Goal: Transaction & Acquisition: Purchase product/service

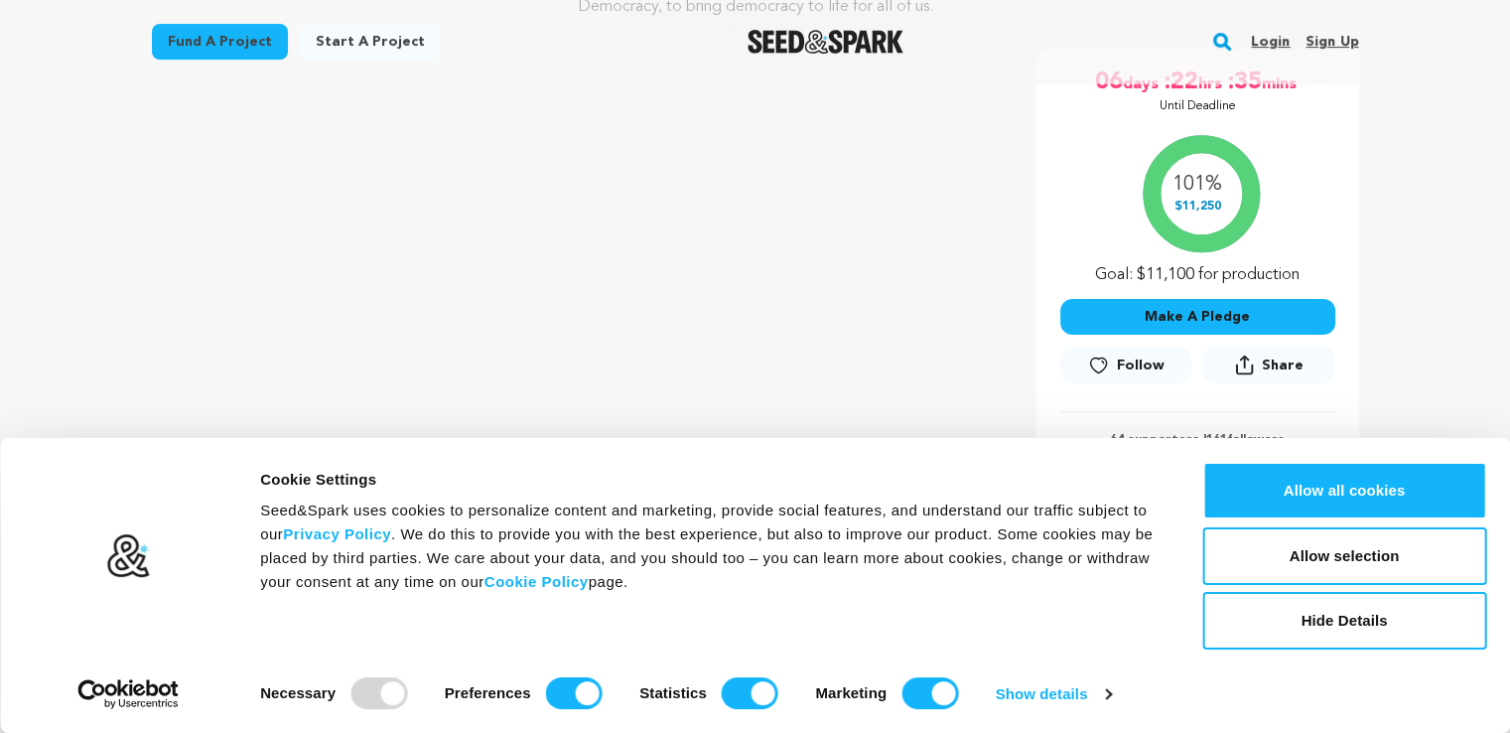
scroll to position [357, 0]
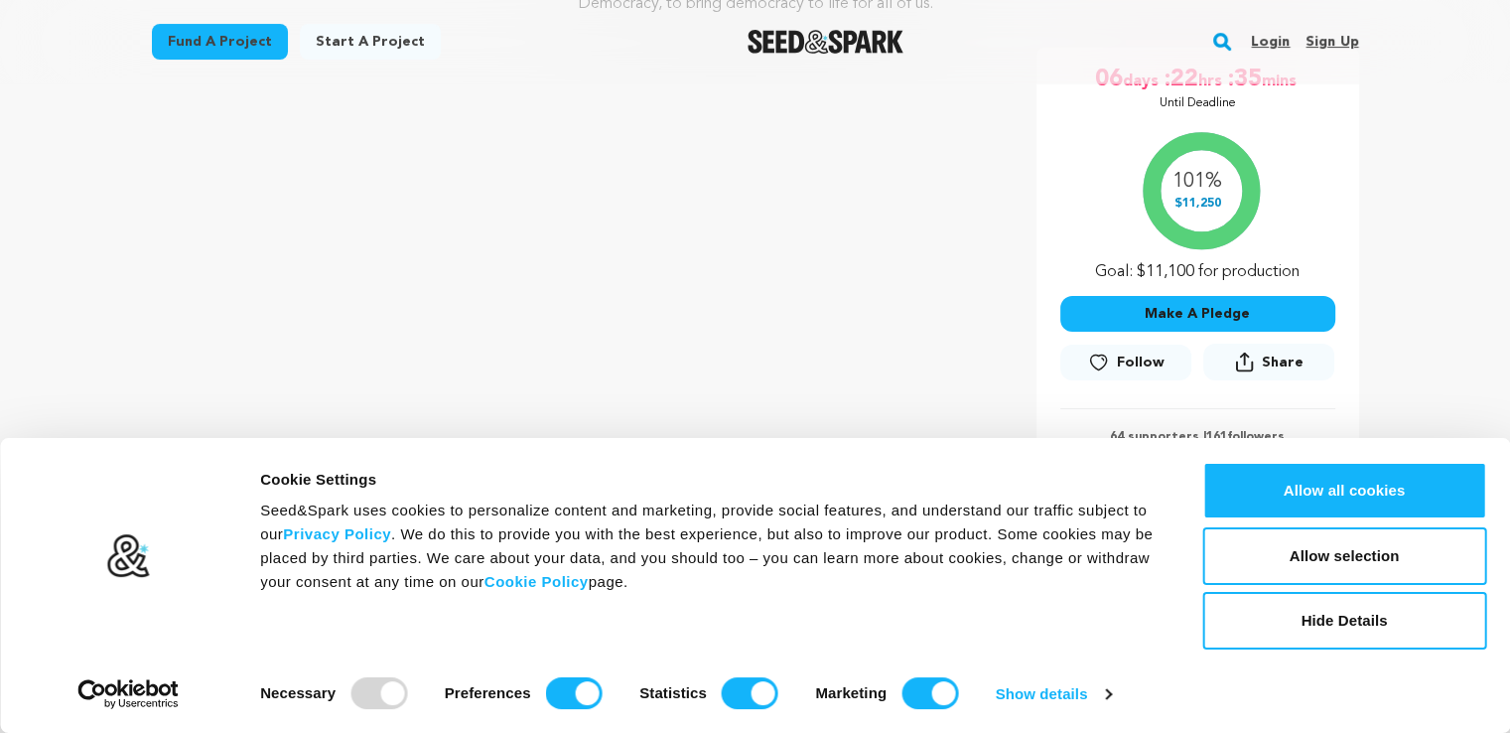
click at [356, 702] on div at bounding box center [378, 693] width 57 height 32
click at [1100, 695] on link "Show details" at bounding box center [1053, 694] width 115 height 30
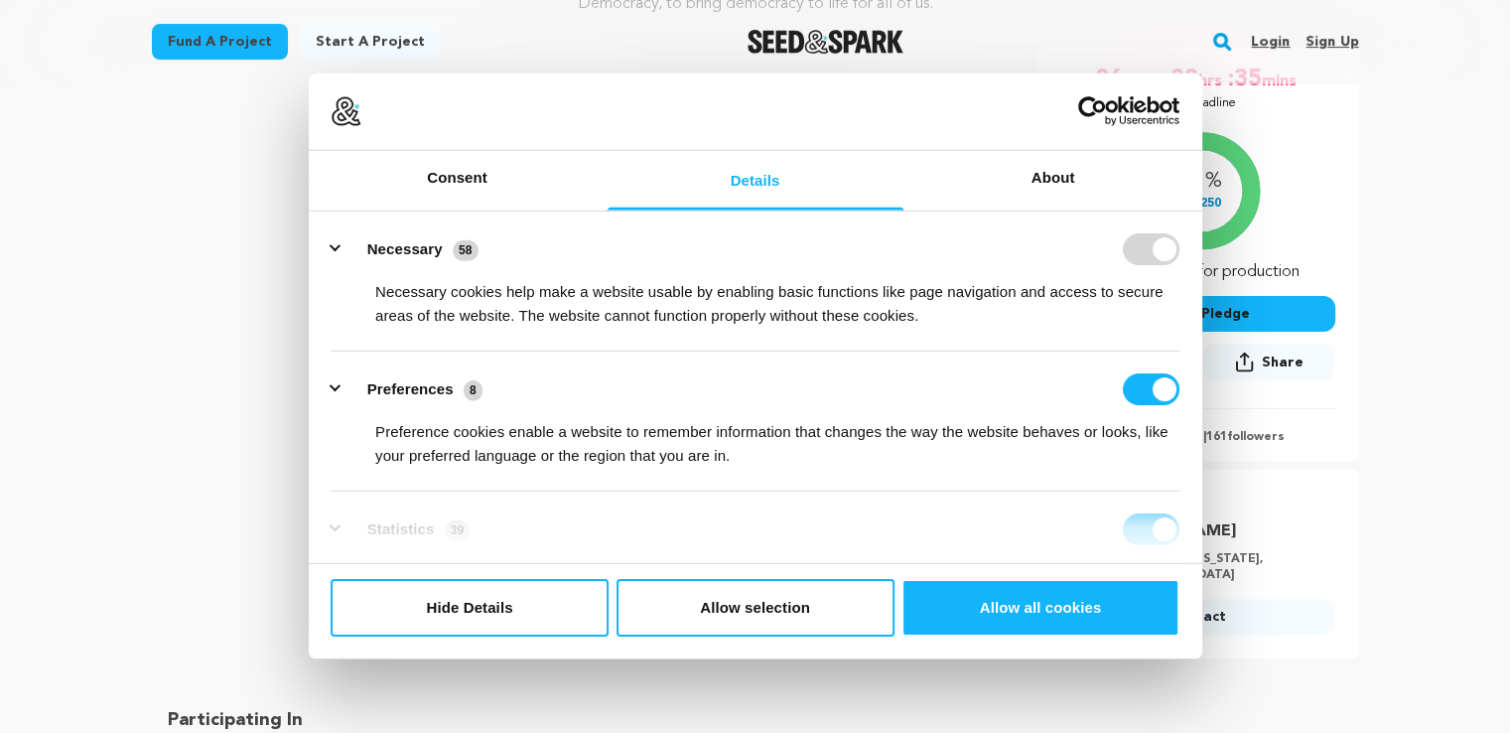
click at [1130, 244] on form at bounding box center [1151, 249] width 57 height 32
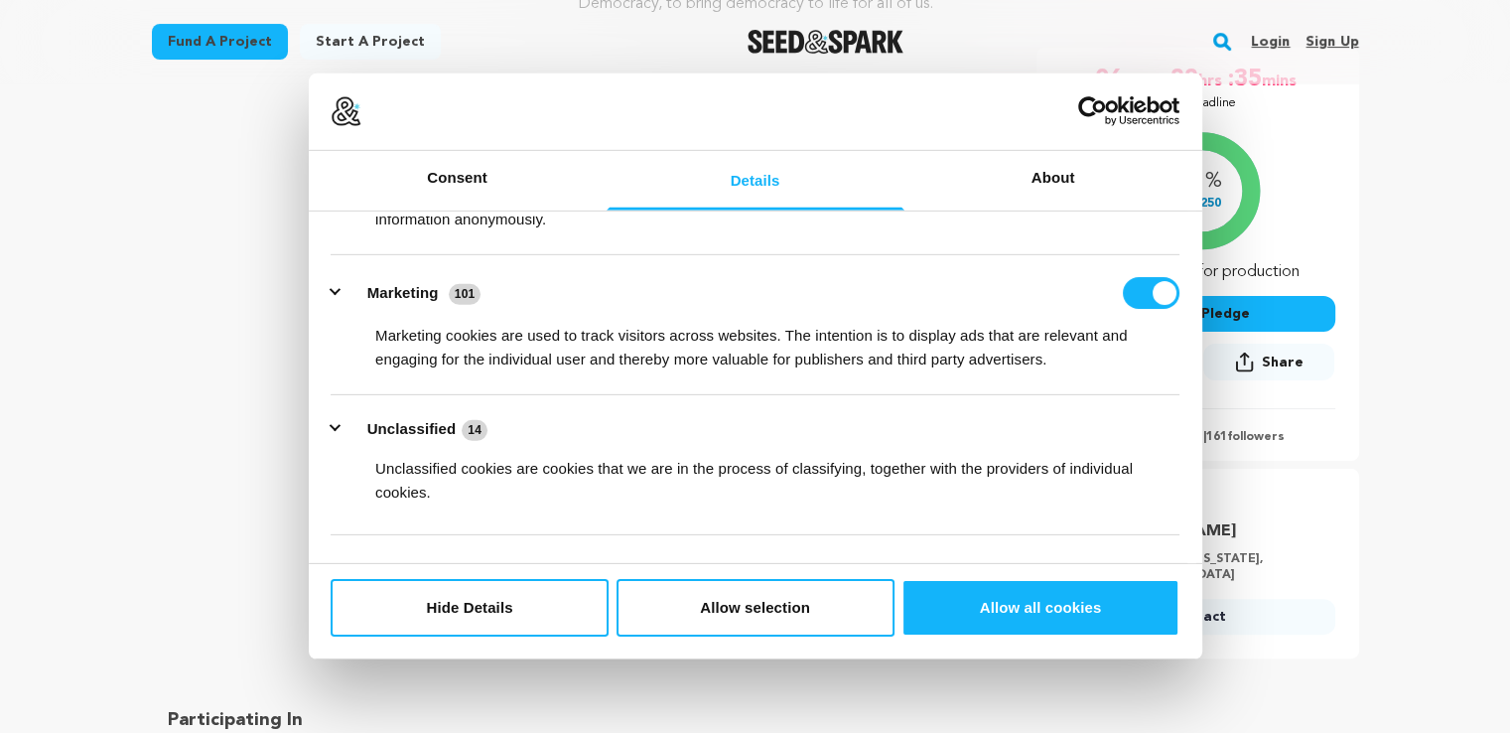
scroll to position [413, 0]
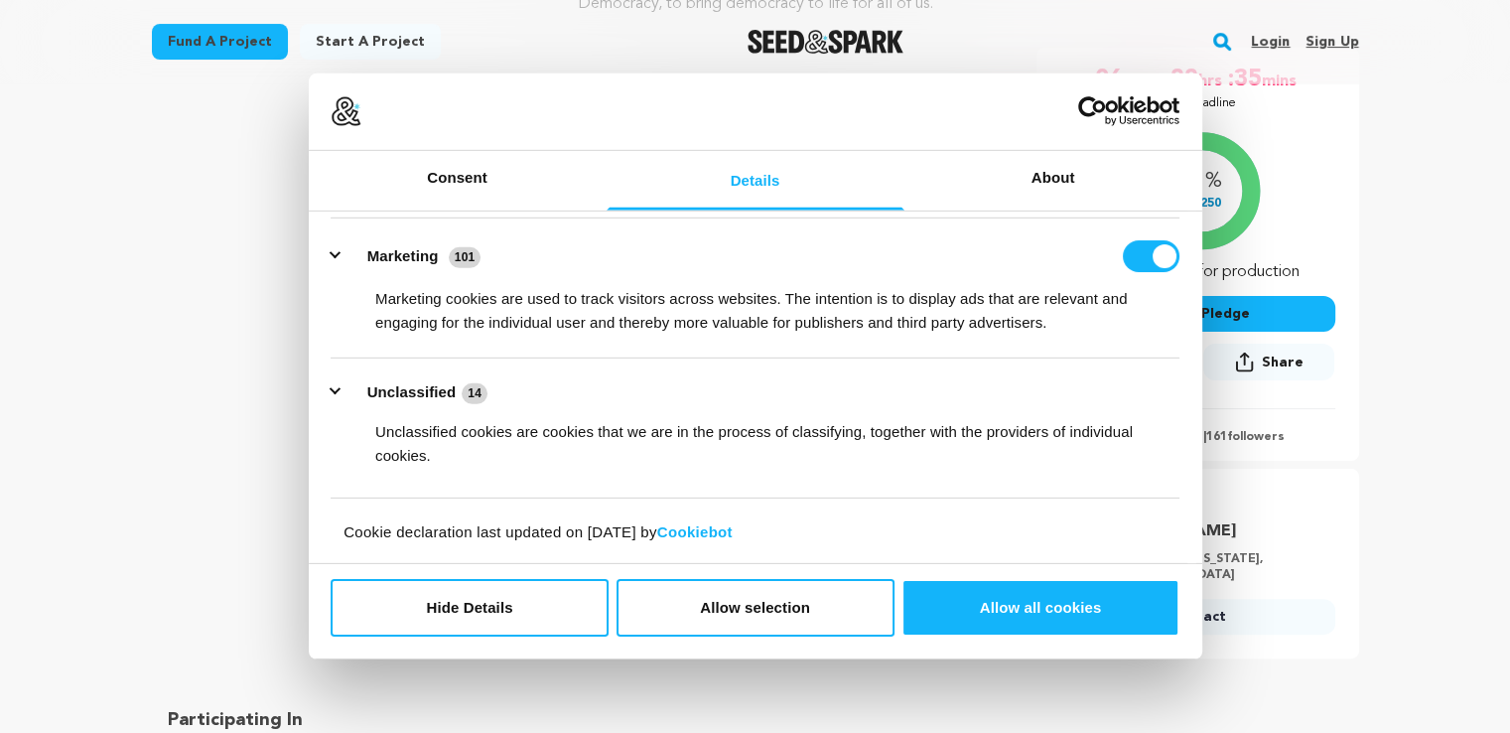
click at [771, 594] on button "Allow selection" at bounding box center [756, 608] width 278 height 58
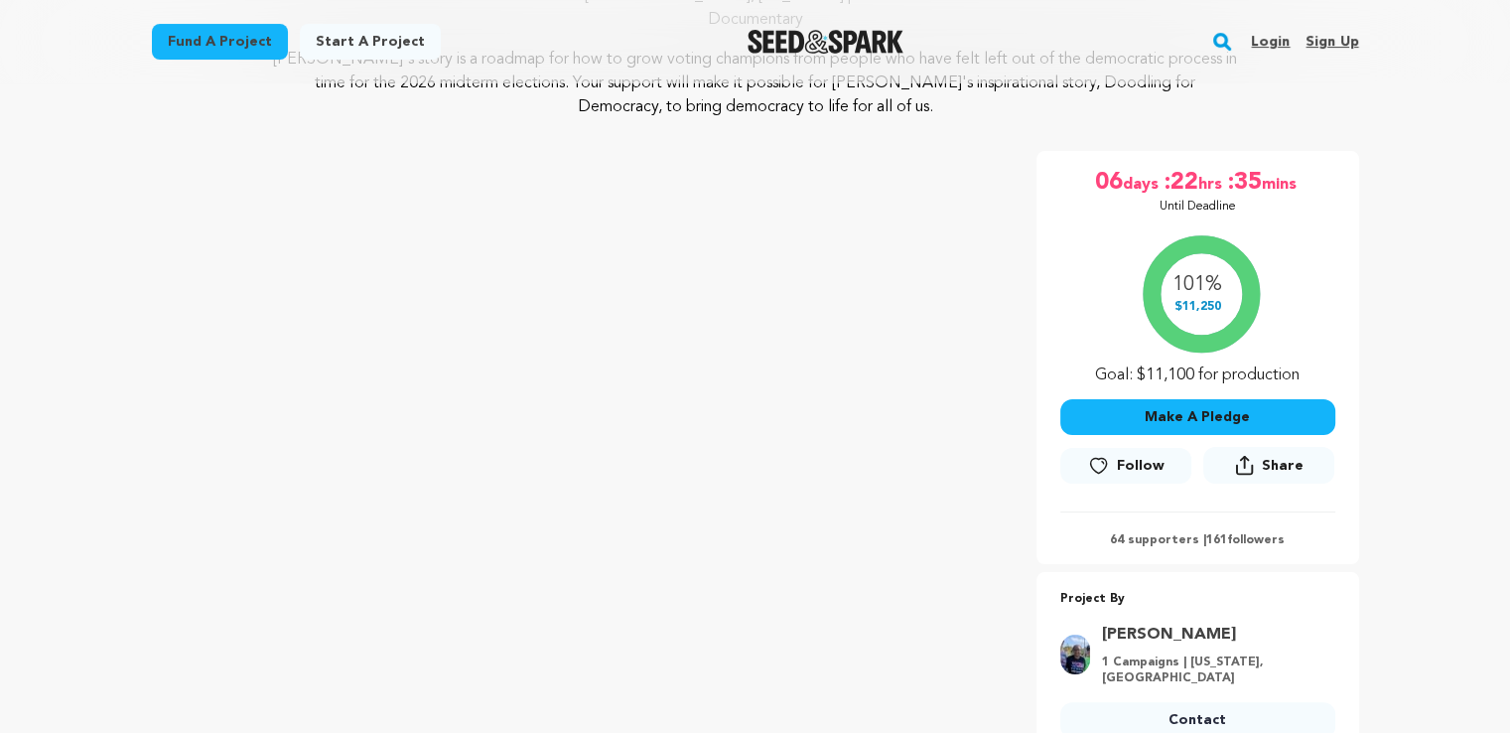
scroll to position [159, 0]
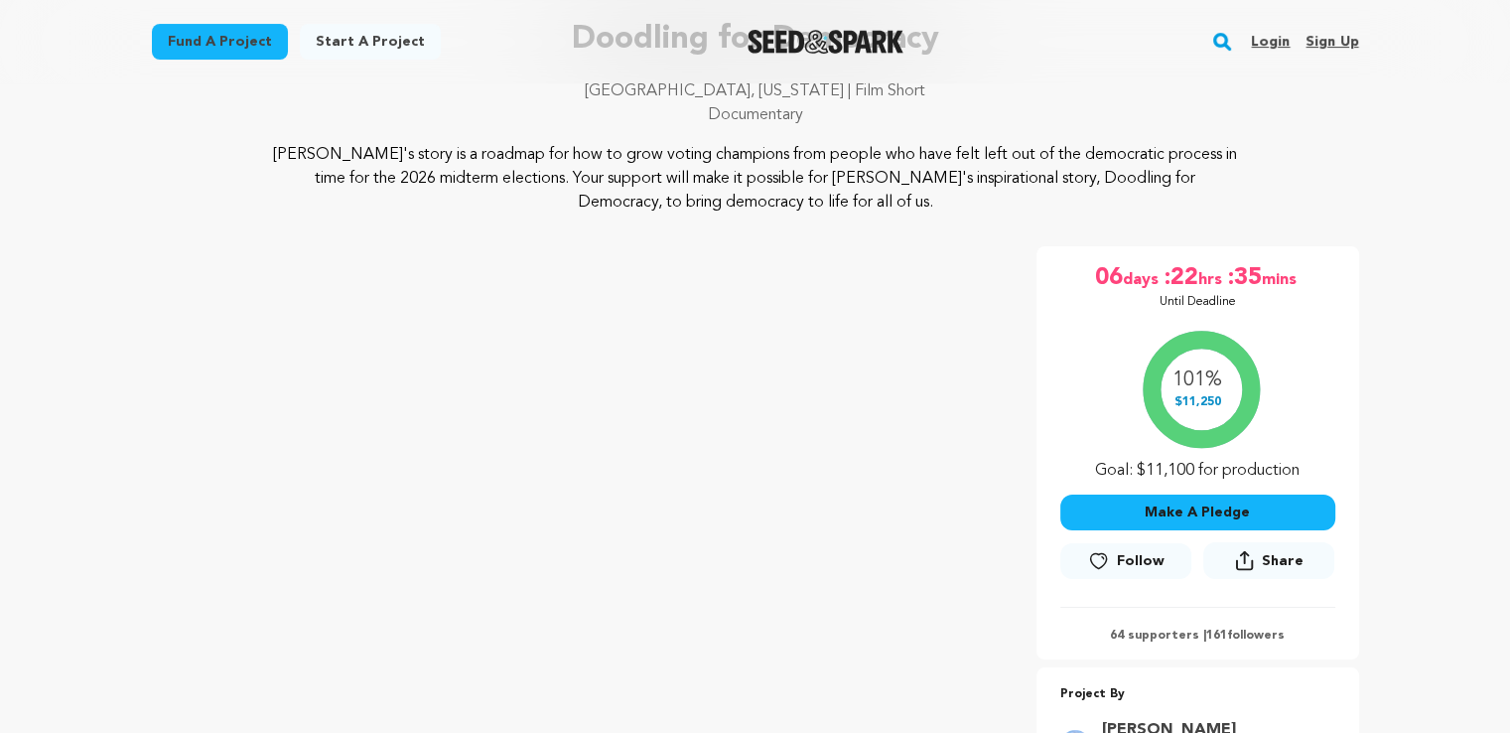
click at [1105, 564] on icon at bounding box center [1098, 560] width 16 height 15
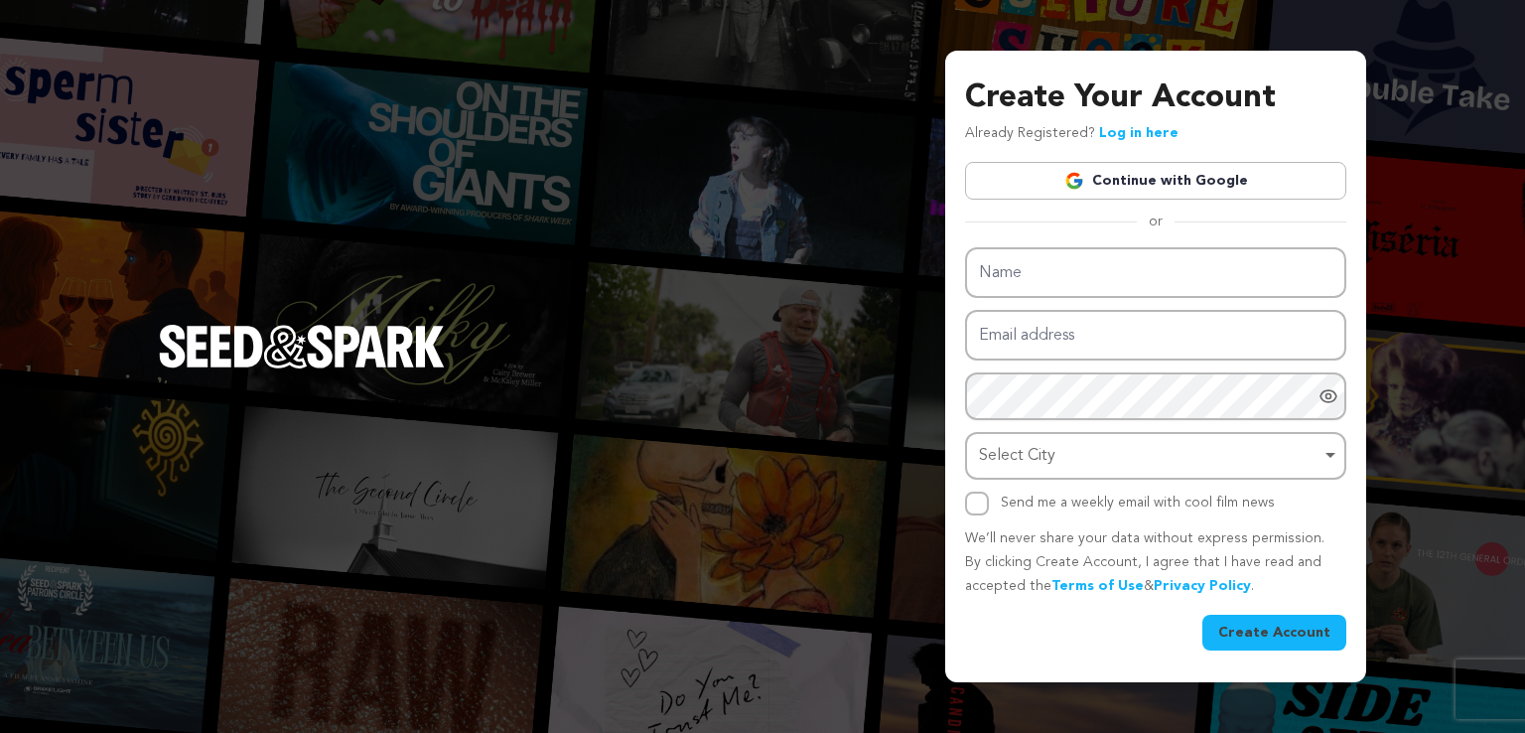
click at [1130, 170] on link "Continue with Google" at bounding box center [1155, 181] width 381 height 38
